Goal: Task Accomplishment & Management: Manage account settings

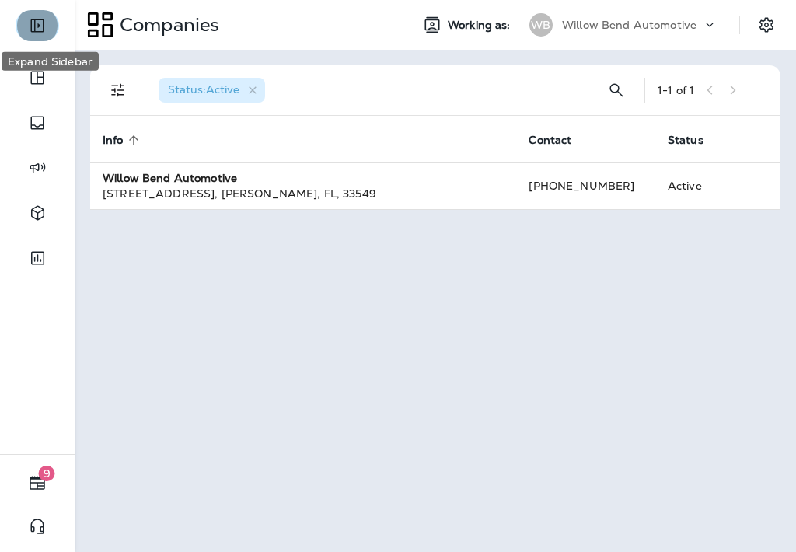
click at [43, 26] on icon "Expand Sidebar" at bounding box center [36, 25] width 13 height 13
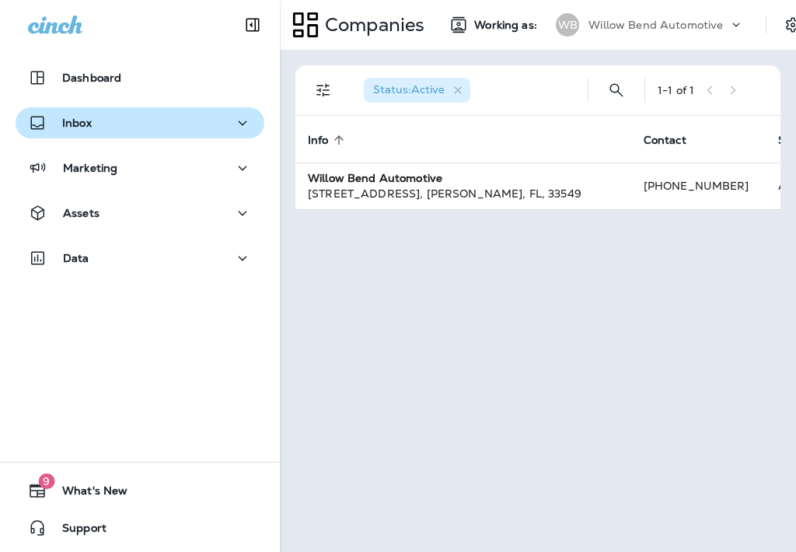
click at [101, 113] on div "Inbox" at bounding box center [140, 122] width 224 height 19
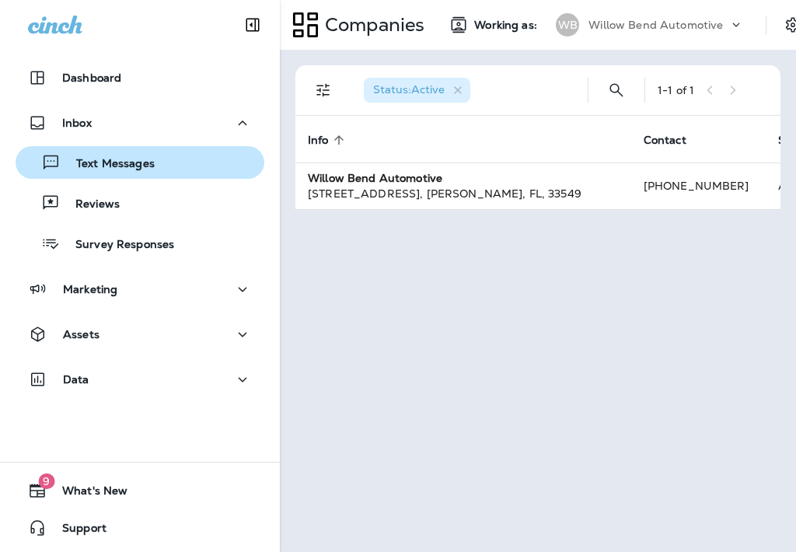
click at [119, 167] on p "Text Messages" at bounding box center [108, 164] width 94 height 15
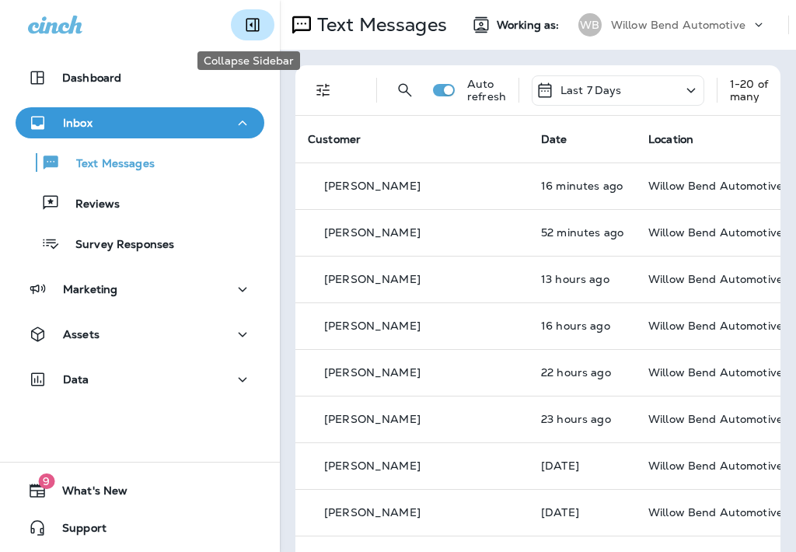
click at [255, 28] on icon "Collapse Sidebar" at bounding box center [252, 25] width 19 height 19
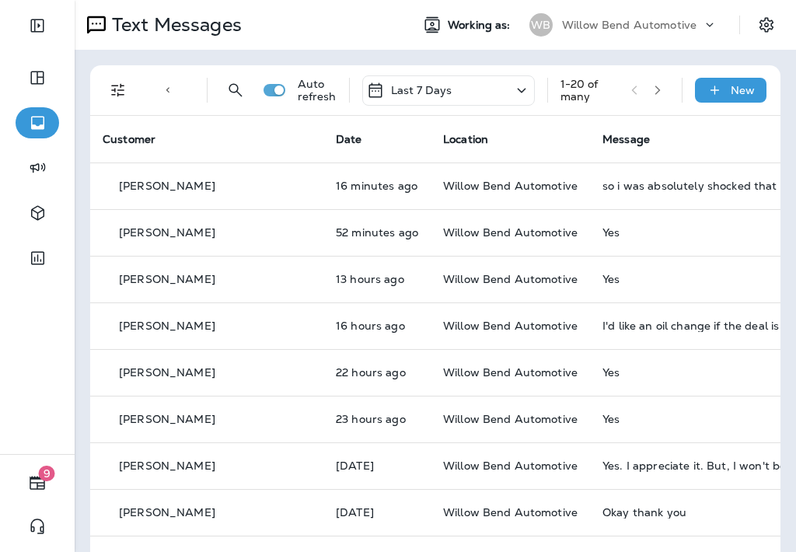
click at [470, 79] on div "Last 7 Days" at bounding box center [448, 90] width 173 height 30
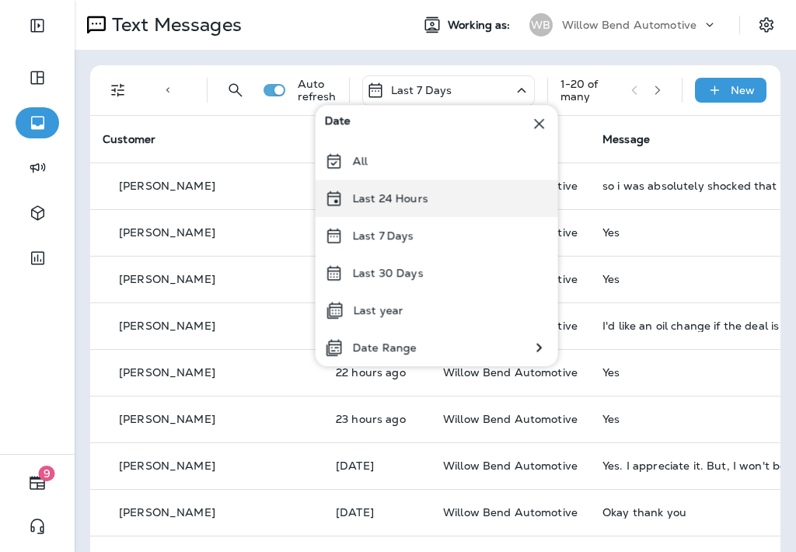
click at [410, 199] on p "Last 24 Hours" at bounding box center [390, 198] width 75 height 12
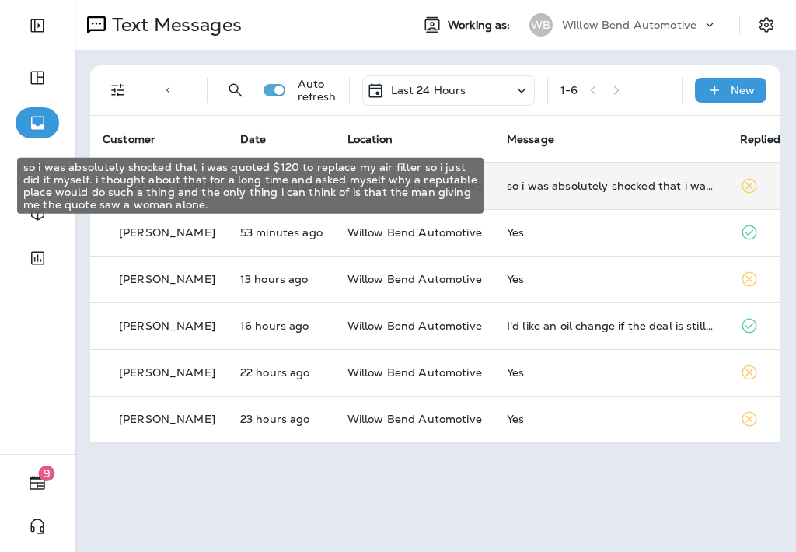
click at [637, 190] on div "so i was absolutely shocked that i was quoted $120 to replace my air filter so …" at bounding box center [611, 185] width 208 height 12
